Goal: Information Seeking & Learning: Check status

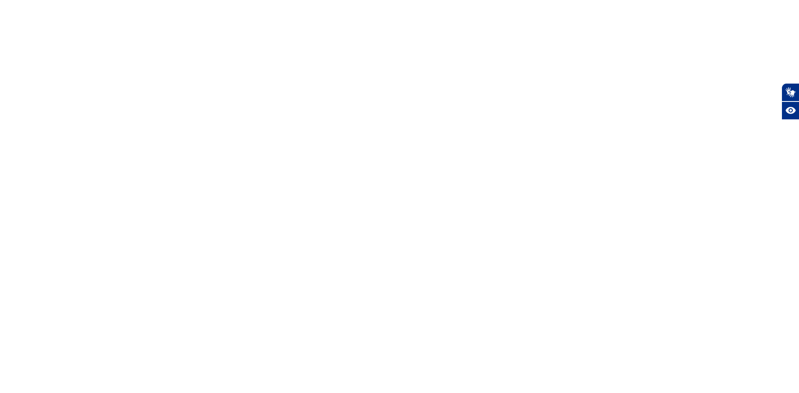
select select
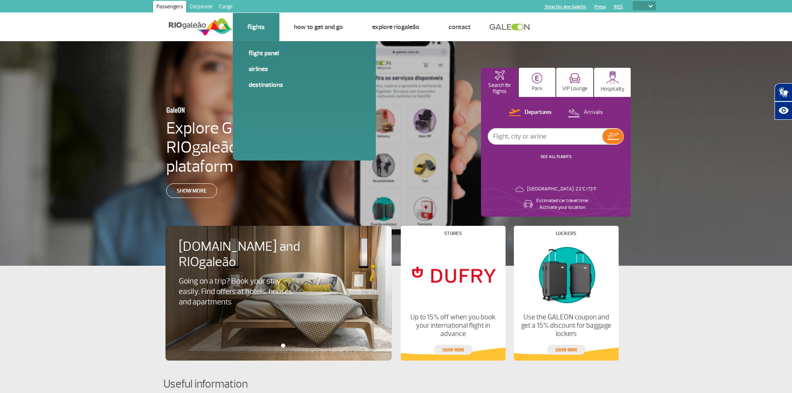
click at [260, 28] on link "Flights" at bounding box center [256, 27] width 17 height 8
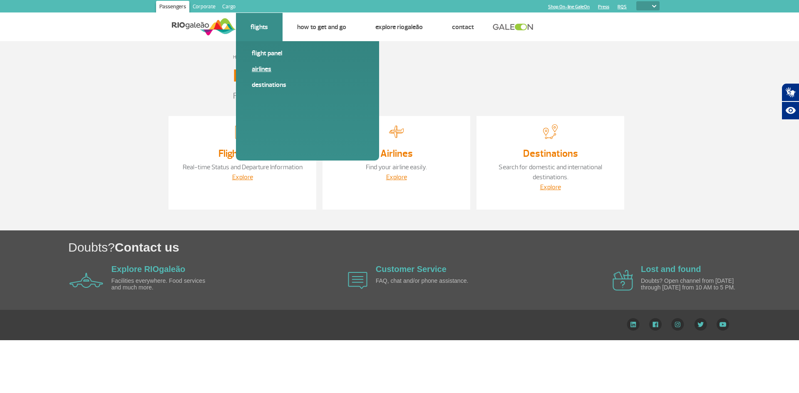
click at [269, 66] on link "Airlines" at bounding box center [307, 68] width 111 height 9
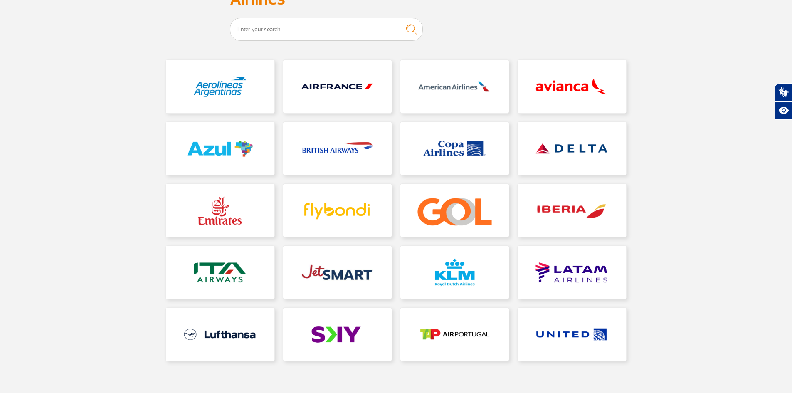
scroll to position [83, 0]
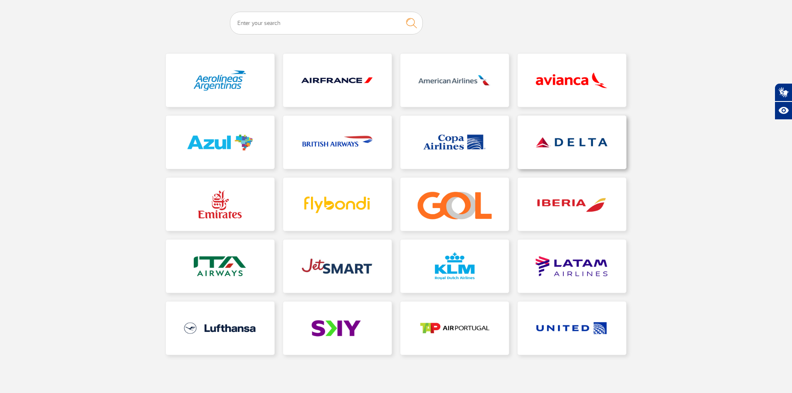
drag, startPoint x: 558, startPoint y: 142, endPoint x: 550, endPoint y: 146, distance: 8.7
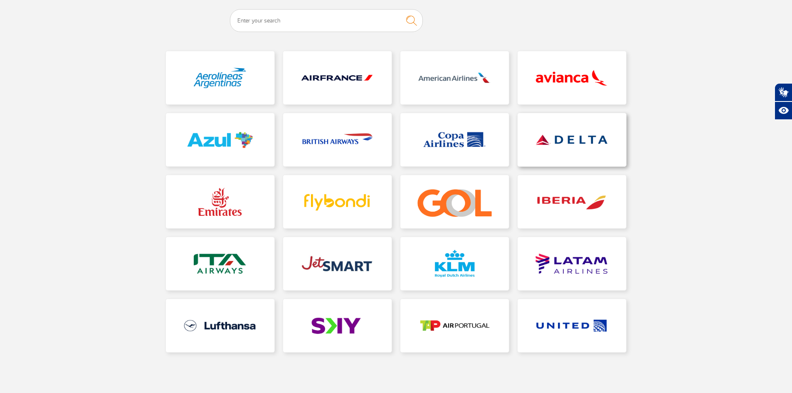
scroll to position [88, 0]
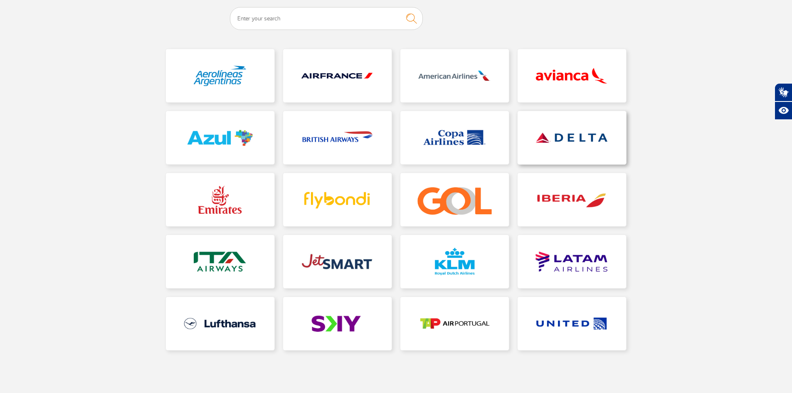
click at [597, 140] on link at bounding box center [572, 137] width 109 height 53
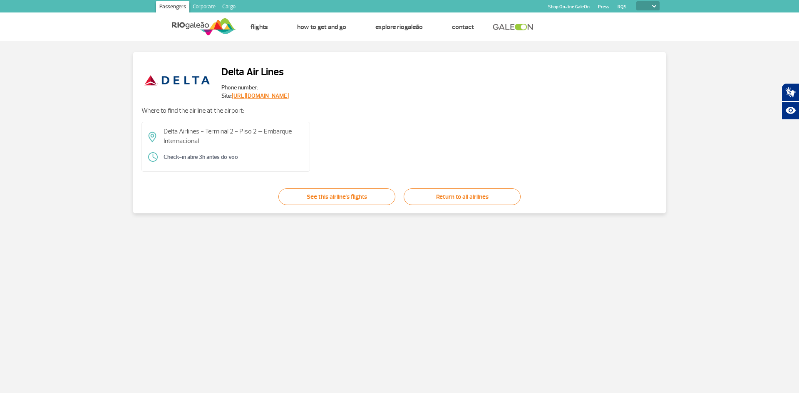
drag, startPoint x: 368, startPoint y: 198, endPoint x: 377, endPoint y: 199, distance: 9.2
click at [369, 198] on link "See this airline's flights" at bounding box center [336, 196] width 117 height 17
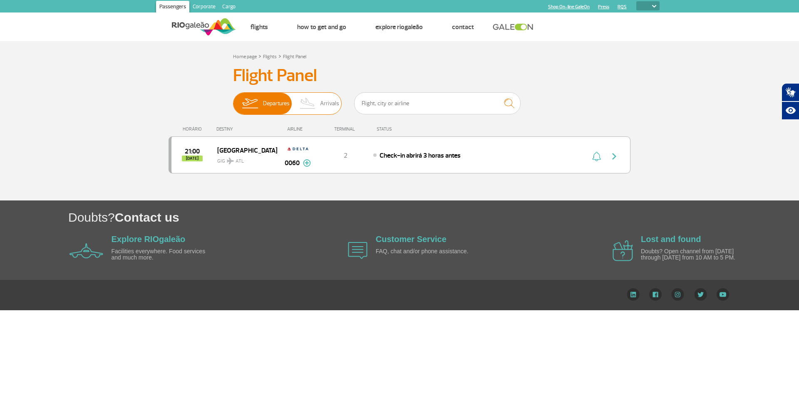
click at [322, 106] on span "Arrivals" at bounding box center [329, 104] width 19 height 22
click at [233, 99] on input "Departures Arrivals" at bounding box center [233, 99] width 0 height 0
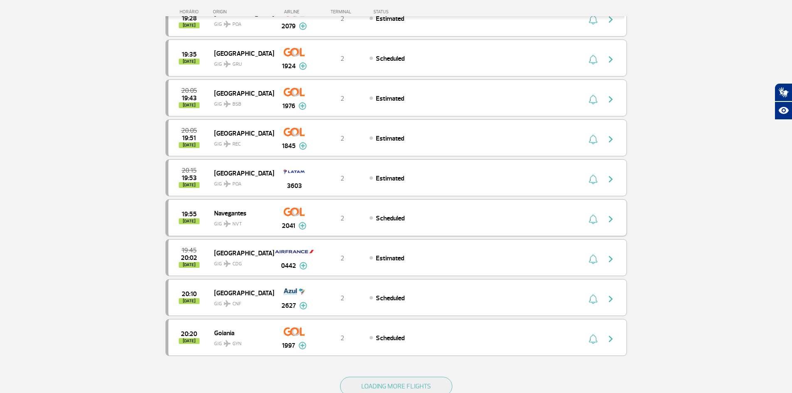
scroll to position [582, 0]
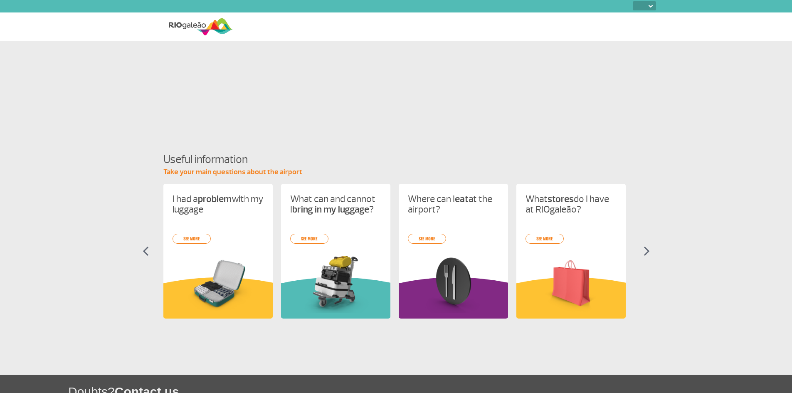
select select
